Goal: Task Accomplishment & Management: Manage account settings

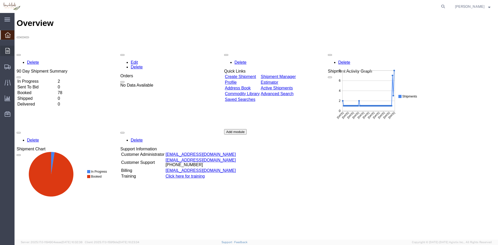
click at [10, 50] on div at bounding box center [7, 51] width 15 height 10
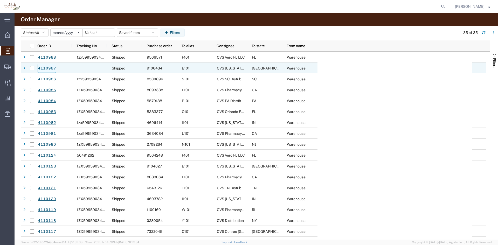
click at [44, 68] on link "4110987" at bounding box center [47, 68] width 19 height 9
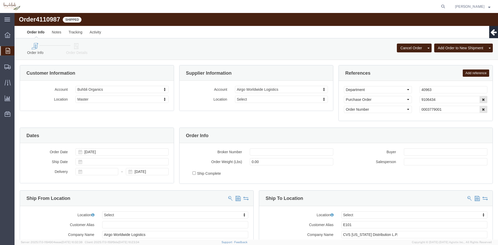
select select
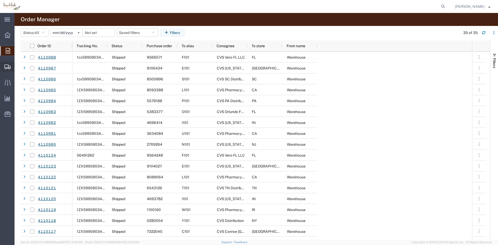
click at [8, 66] on icon at bounding box center [7, 67] width 6 height 5
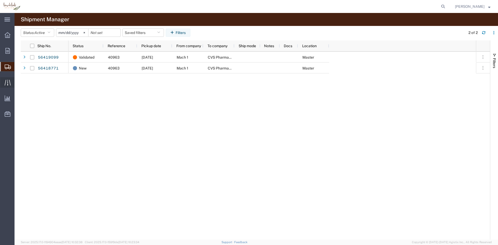
click at [7, 80] on icon at bounding box center [8, 83] width 6 height 6
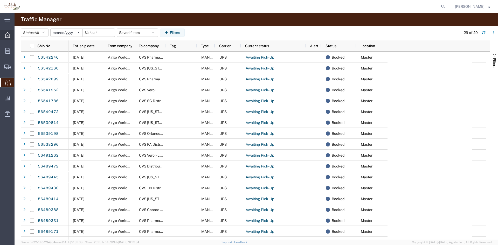
click at [9, 38] on div at bounding box center [7, 35] width 15 height 10
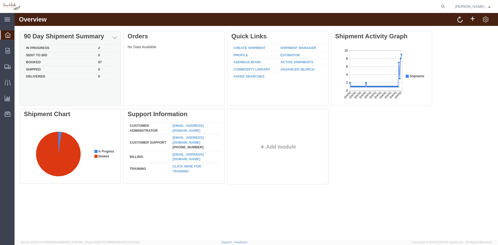
click at [44, 48] on td "In Progress" at bounding box center [60, 48] width 72 height 7
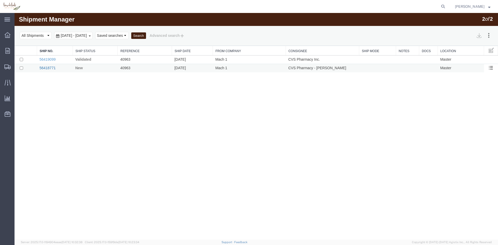
click at [51, 67] on link "56418771" at bounding box center [47, 68] width 16 height 4
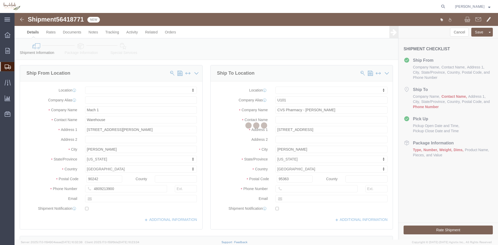
select select
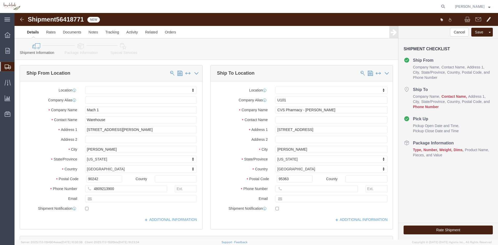
click at [480, 5] on span "[PERSON_NAME]" at bounding box center [470, 7] width 30 height 6
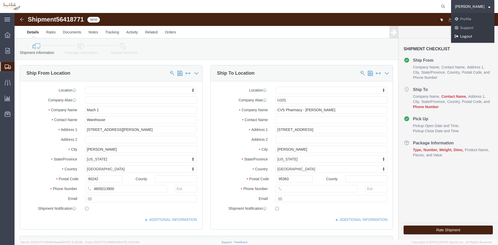
click at [467, 37] on link "Logout" at bounding box center [472, 36] width 43 height 9
